Goal: Task Accomplishment & Management: Manage account settings

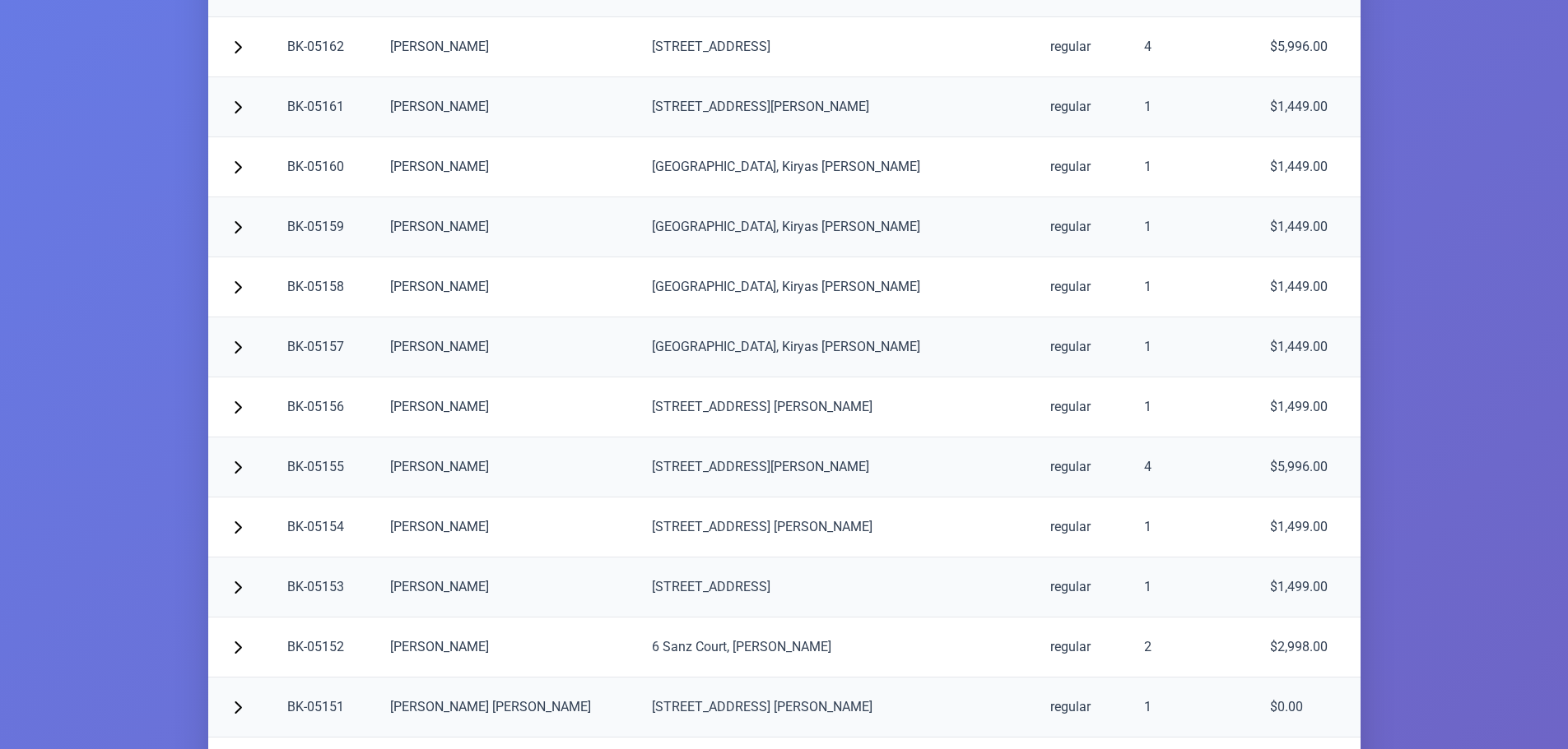
scroll to position [594, 0]
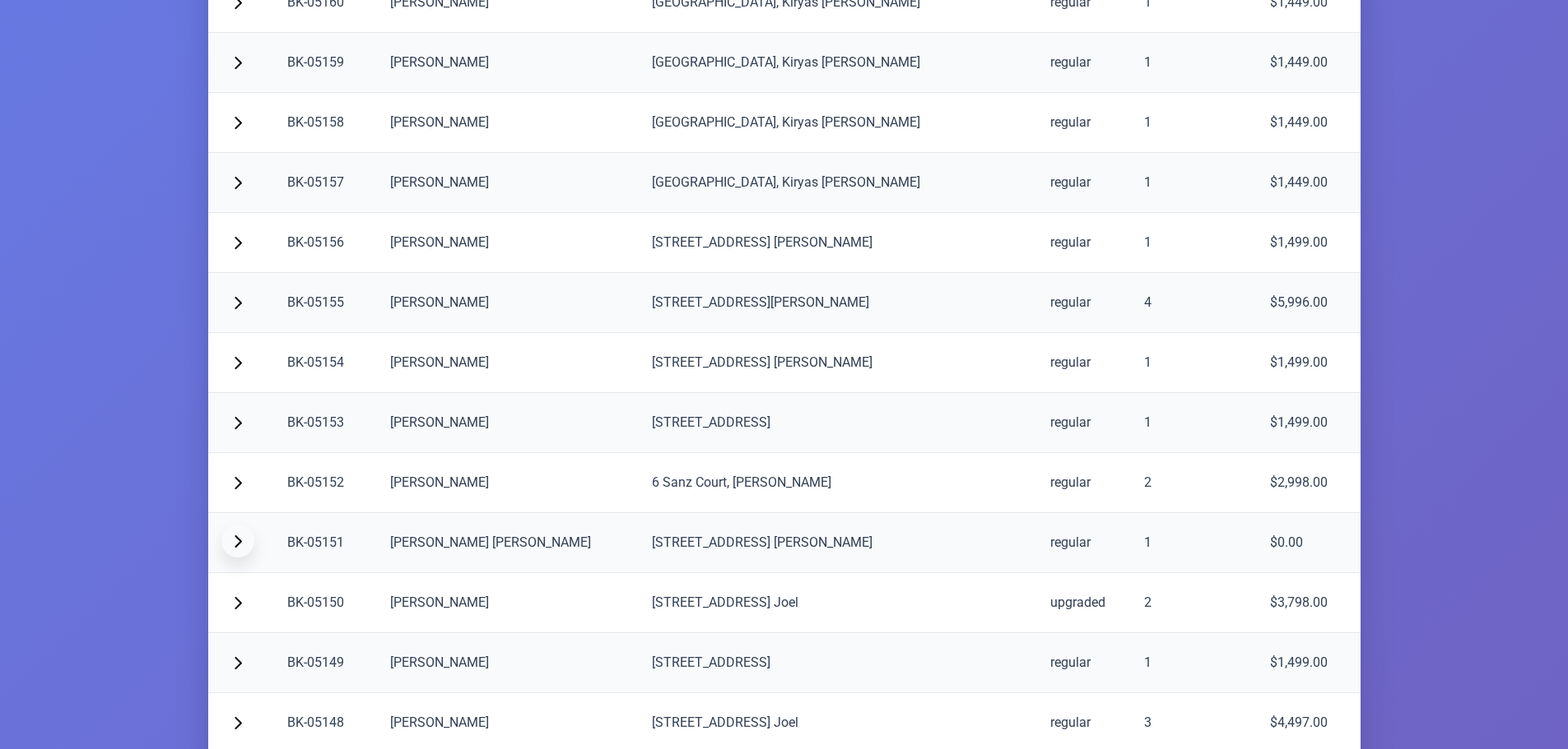
click at [238, 546] on span "button" at bounding box center [237, 541] width 13 height 13
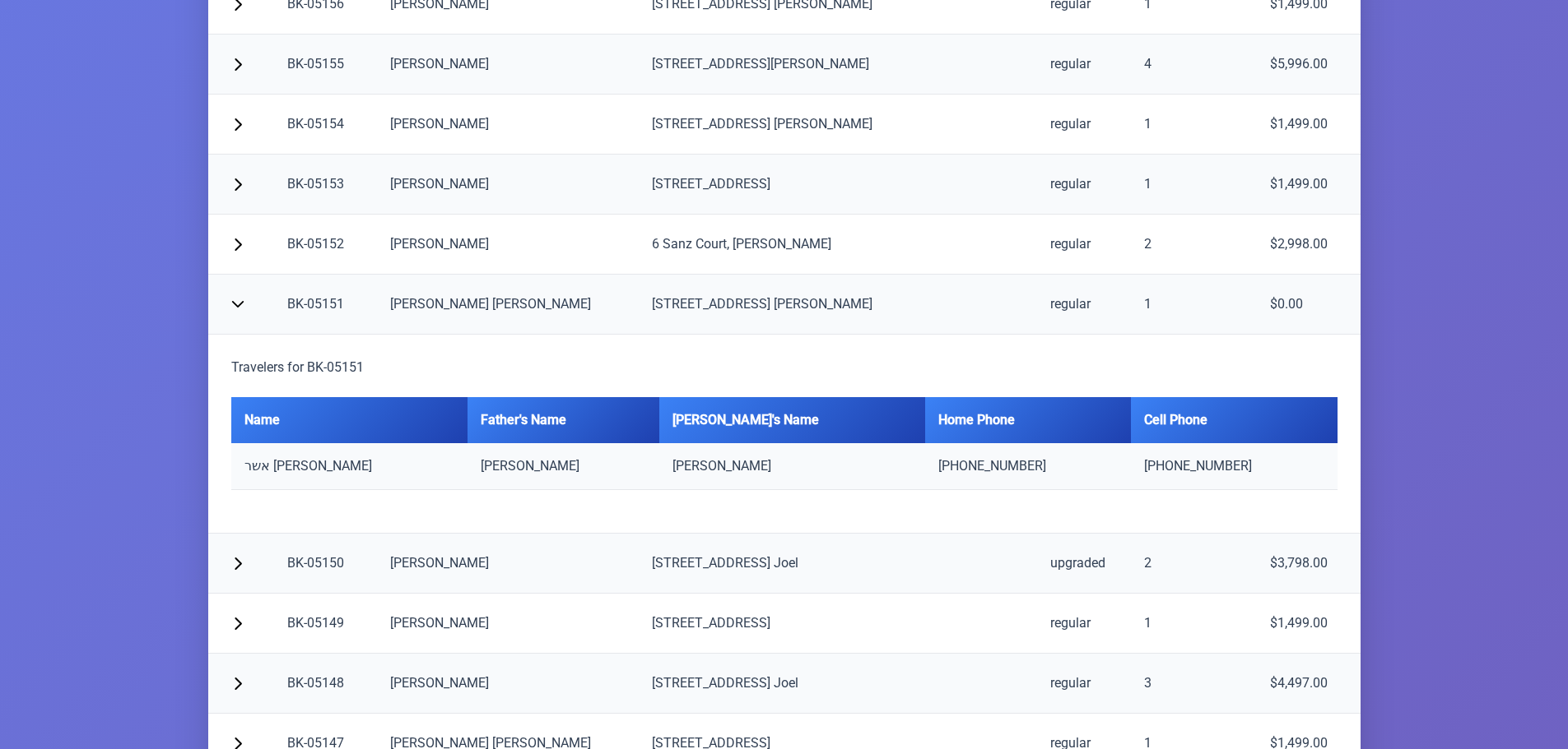
scroll to position [841, 0]
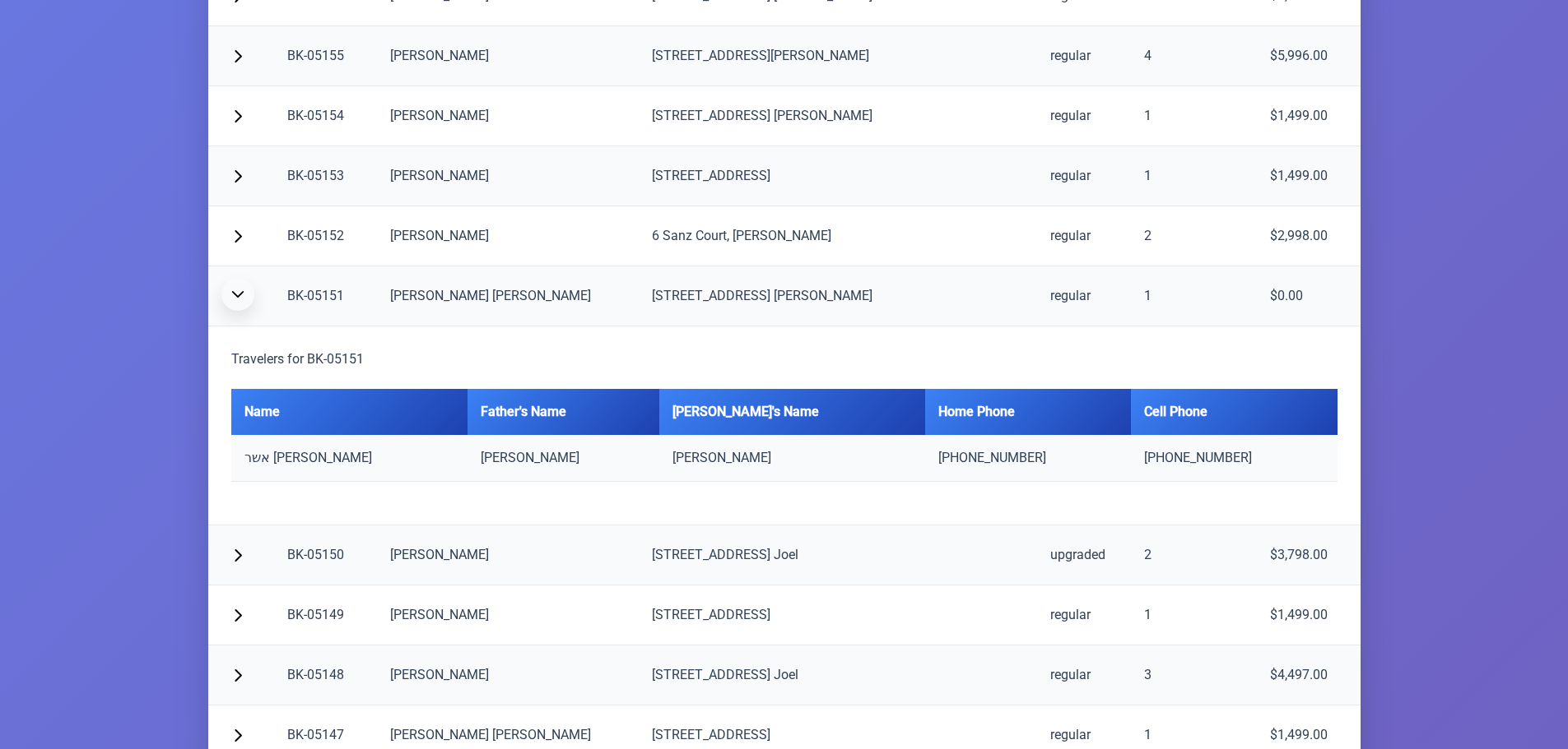
click at [238, 295] on span "button" at bounding box center [237, 294] width 13 height 13
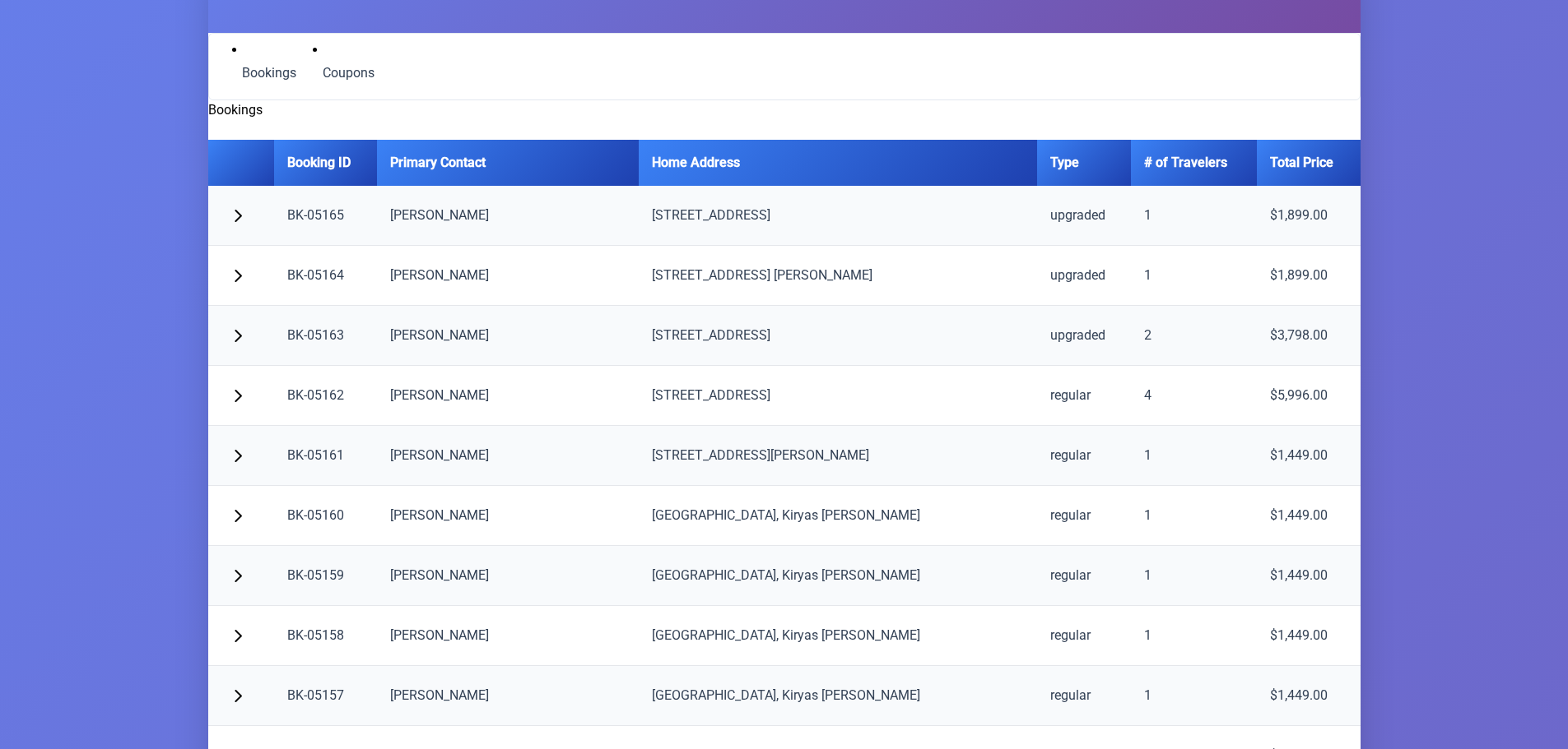
scroll to position [0, 0]
